Goal: Find specific fact: Find specific fact

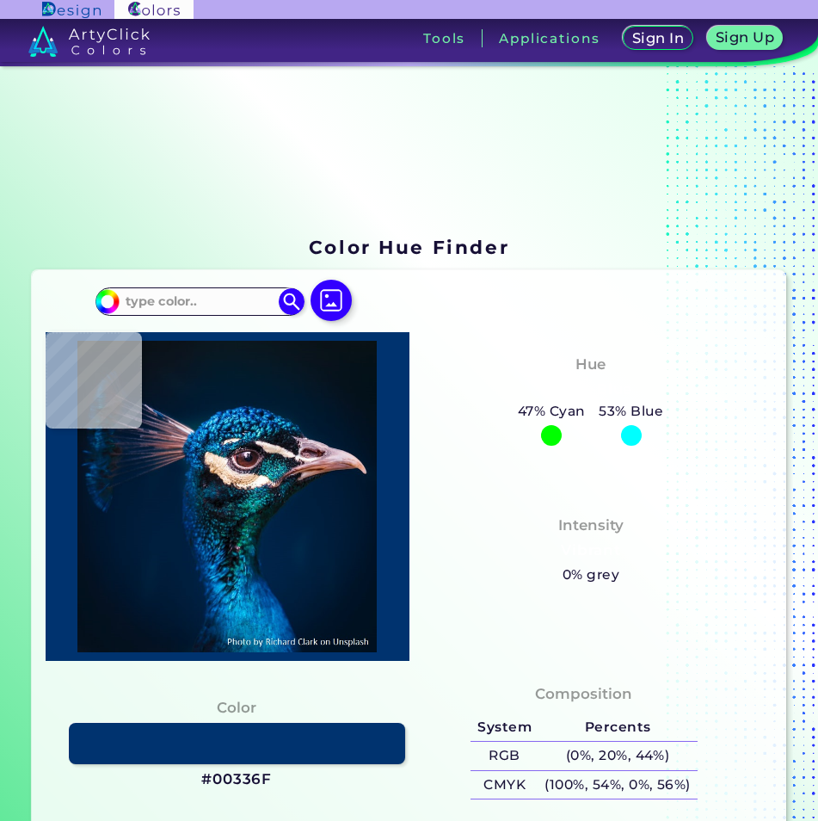
click at [206, 302] on input at bounding box center [200, 301] width 160 height 23
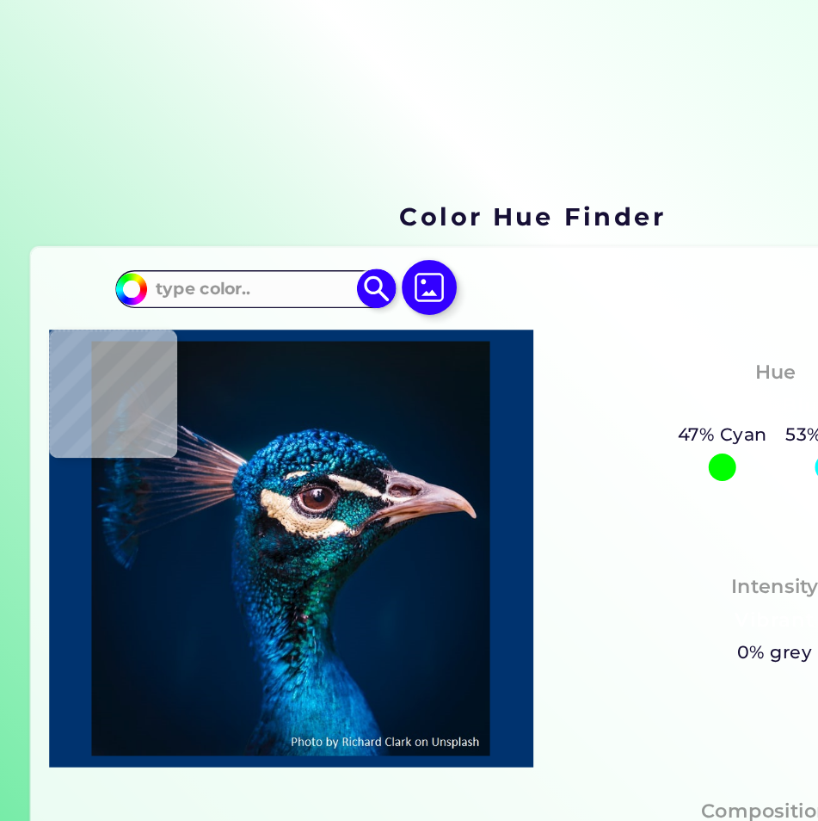
click at [193, 306] on input at bounding box center [200, 301] width 160 height 23
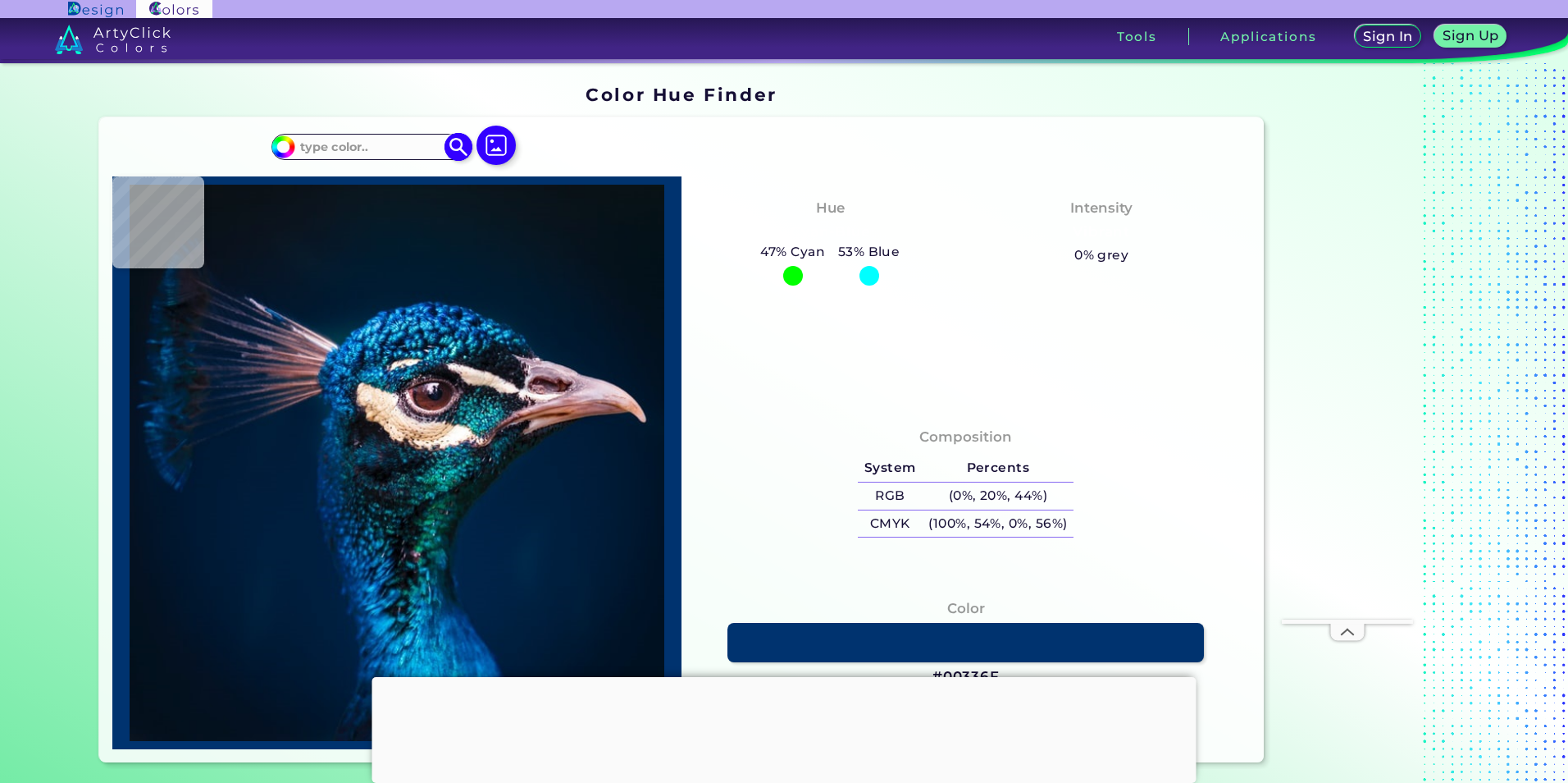
click at [368, 150] on input at bounding box center [371, 146] width 153 height 22
type input "79370c"
click at [450, 149] on img at bounding box center [458, 146] width 29 height 29
type input "#79370c"
type input "#79370C"
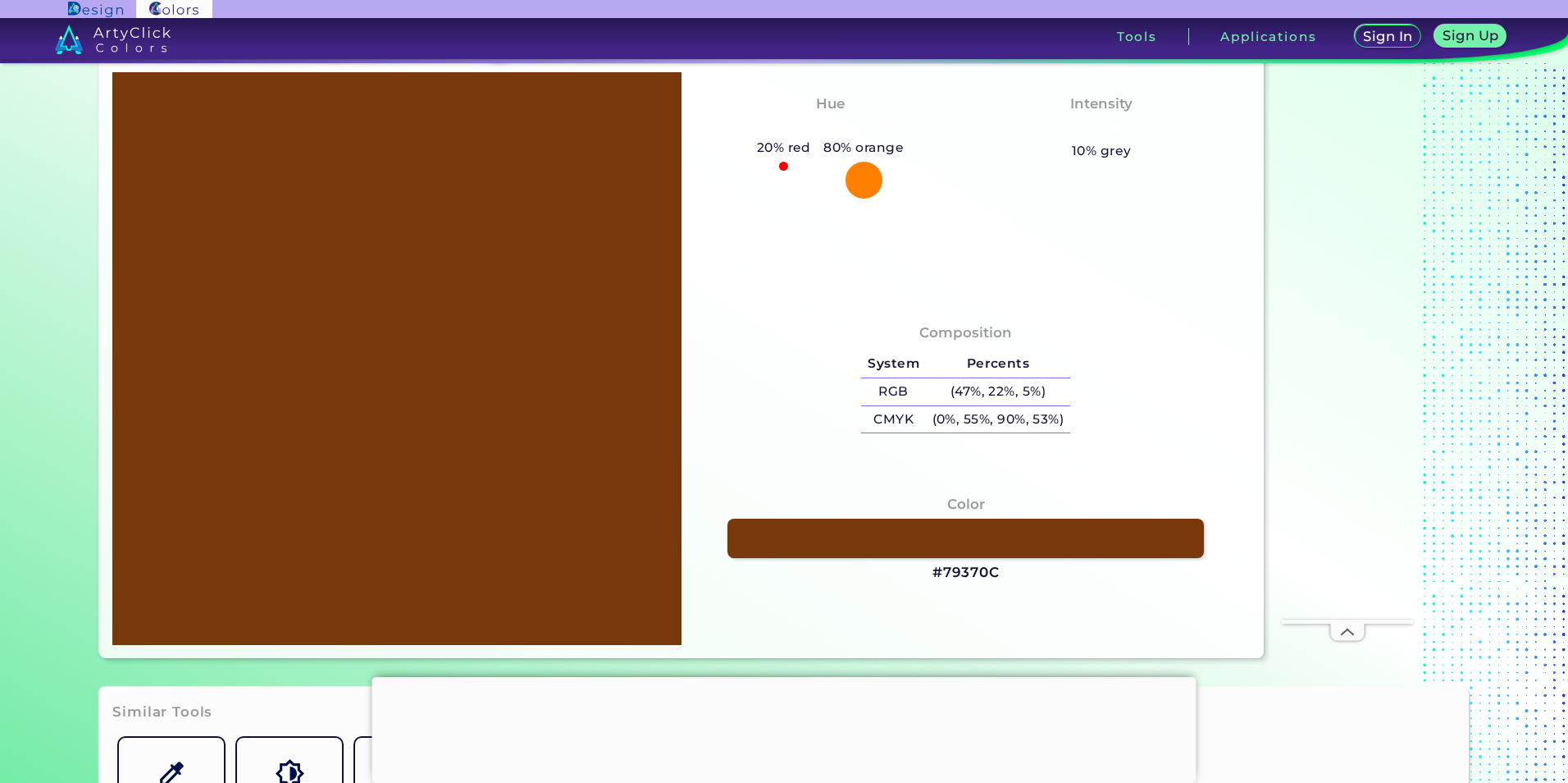
scroll to position [155, 0]
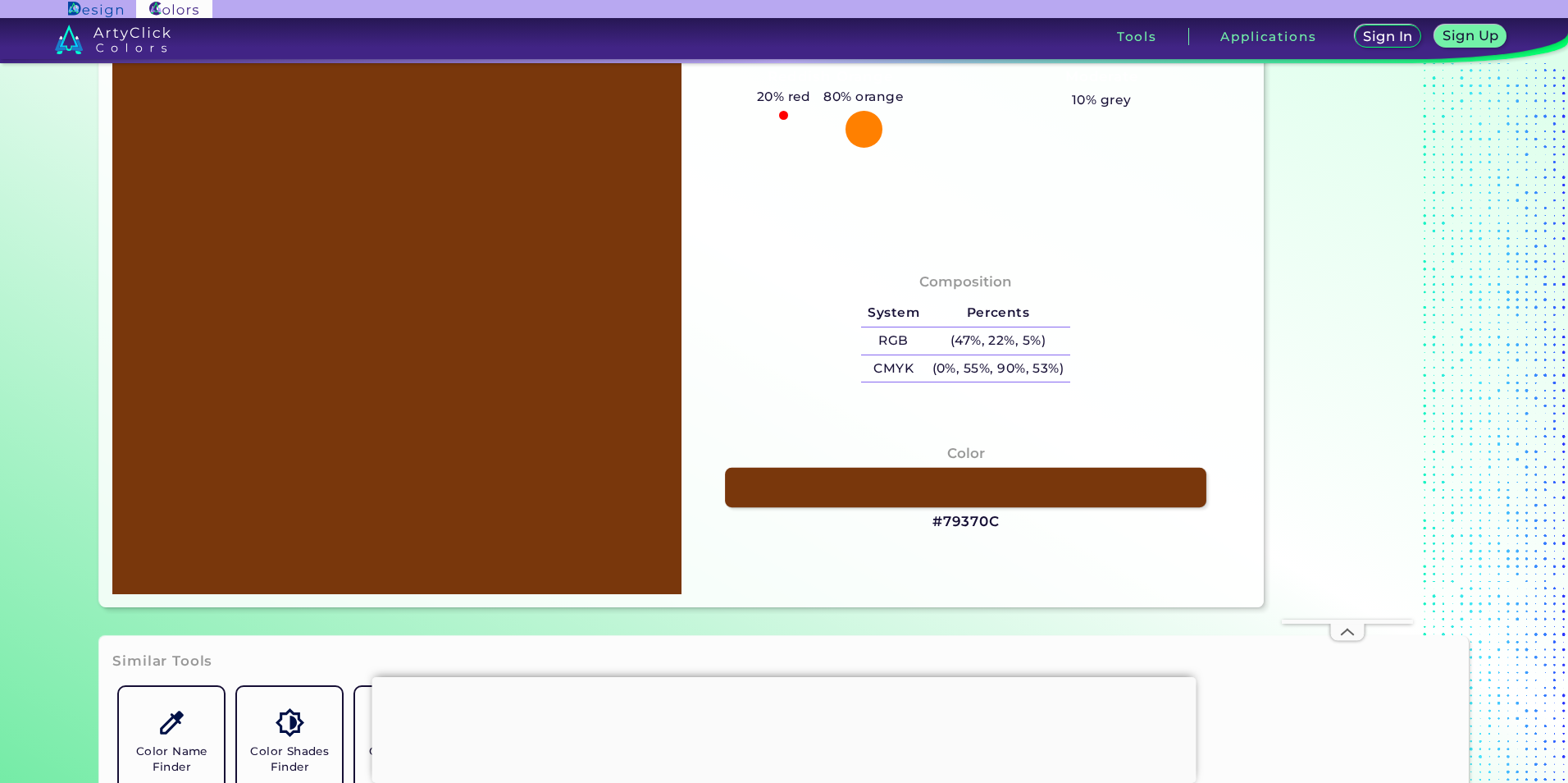
click at [1041, 494] on link at bounding box center [965, 486] width 481 height 39
